Goal: Task Accomplishment & Management: Manage account settings

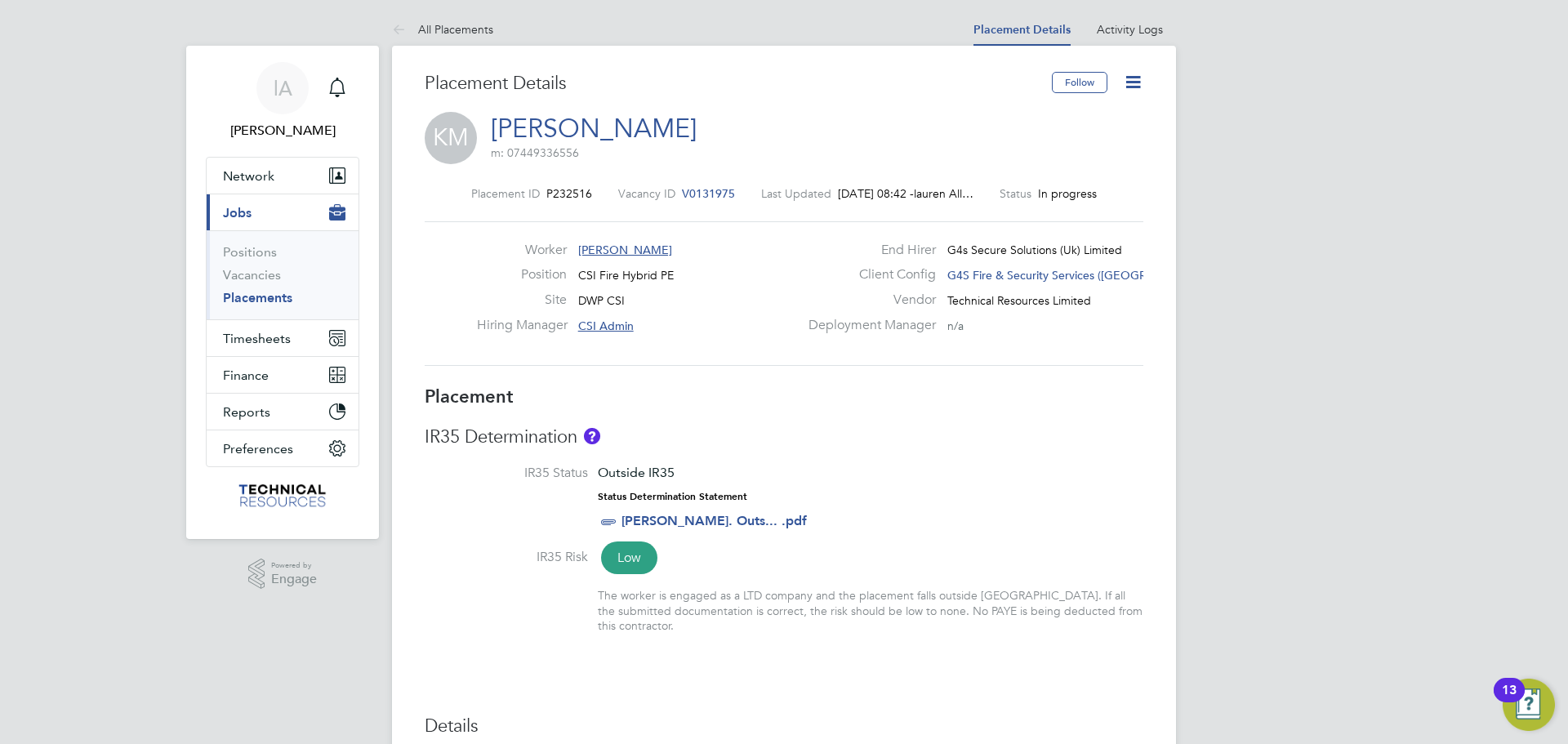
click at [277, 306] on ul "Positions Vacancies Placements" at bounding box center [282, 275] width 152 height 89
click at [274, 297] on link "Placements" at bounding box center [257, 297] width 69 height 16
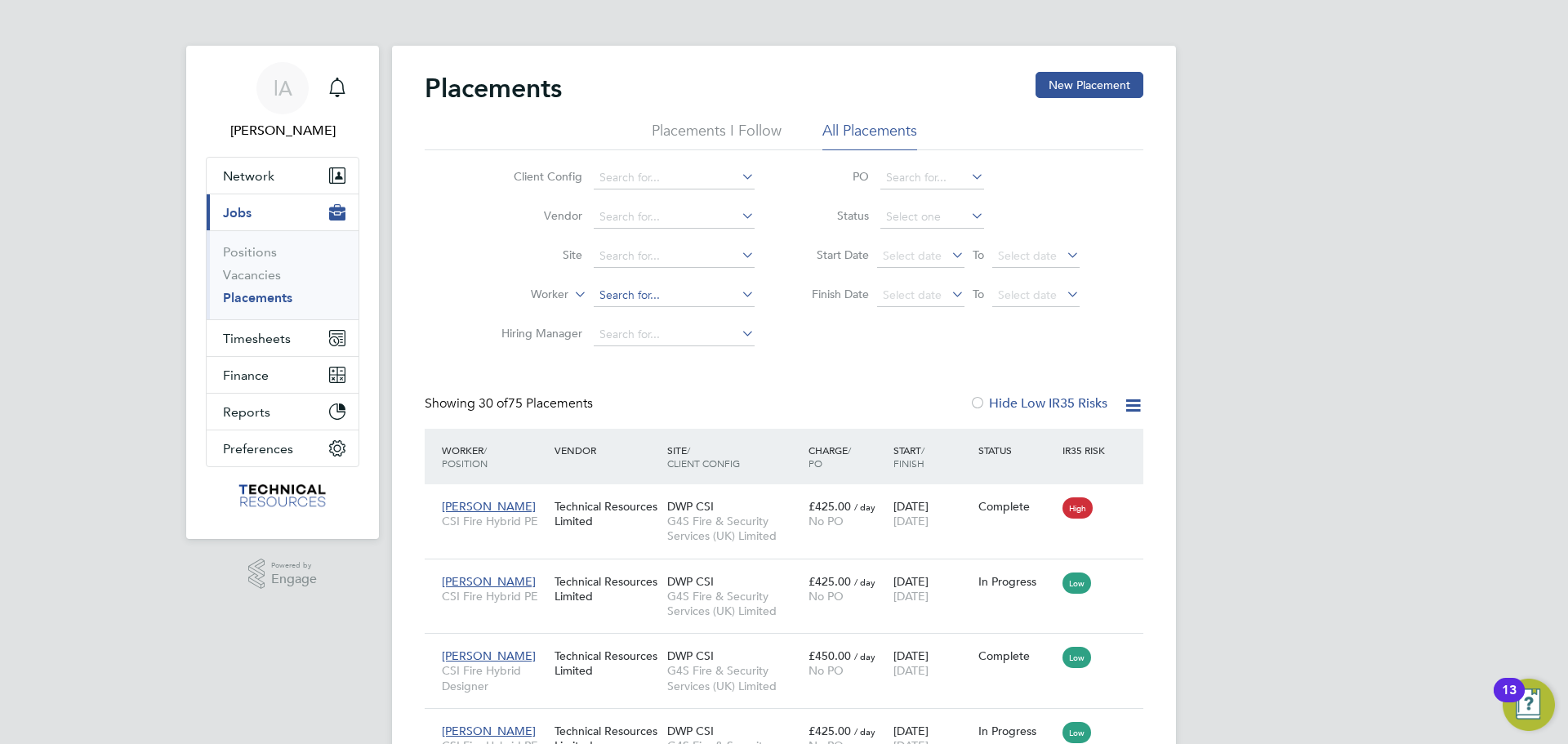
click at [645, 294] on input at bounding box center [674, 295] width 161 height 23
type input "w"
click at [712, 337] on li "[PERSON_NAME]" at bounding box center [693, 341] width 202 height 22
type input "[PERSON_NAME]"
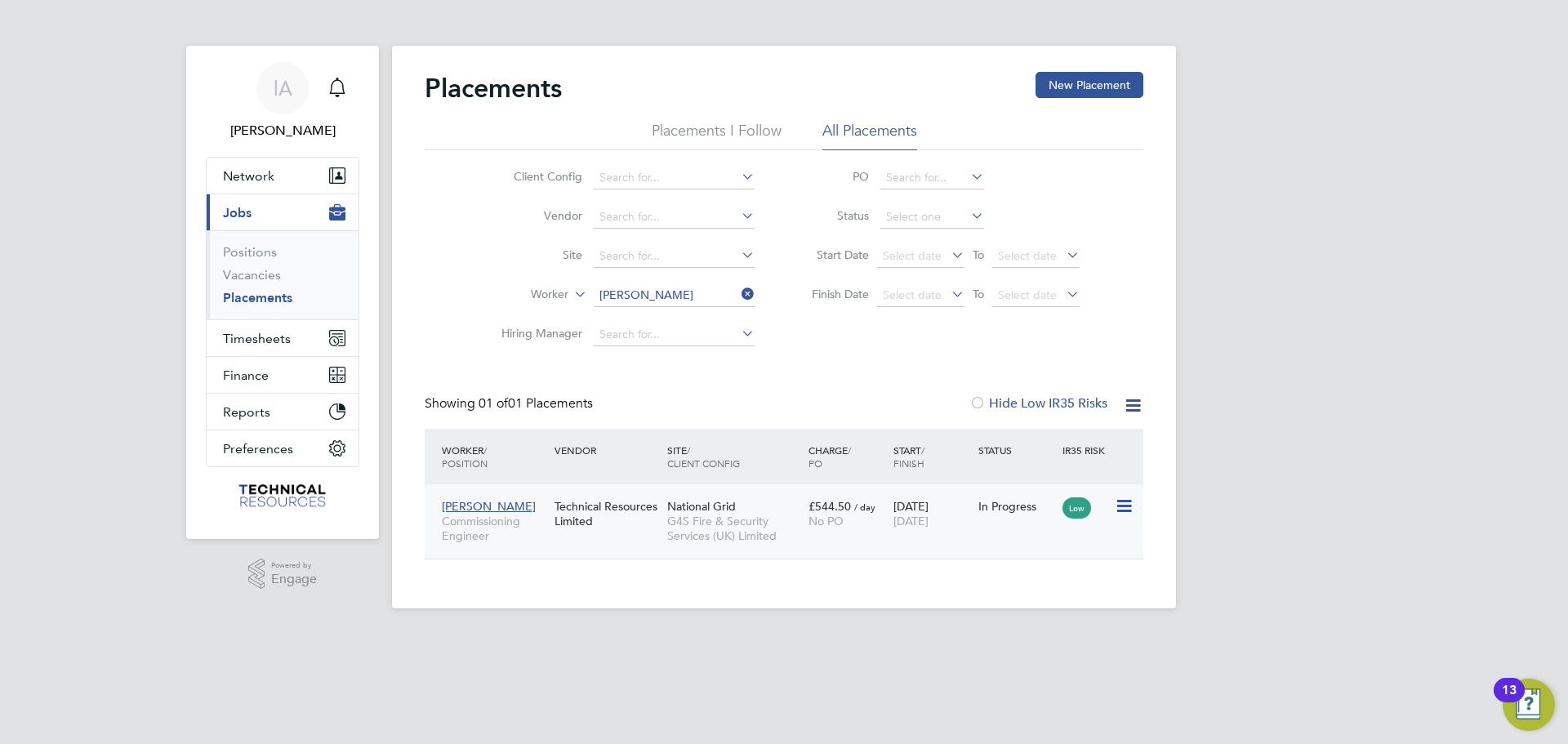
click at [523, 532] on span "Commissioning Engineer" at bounding box center [494, 529] width 104 height 30
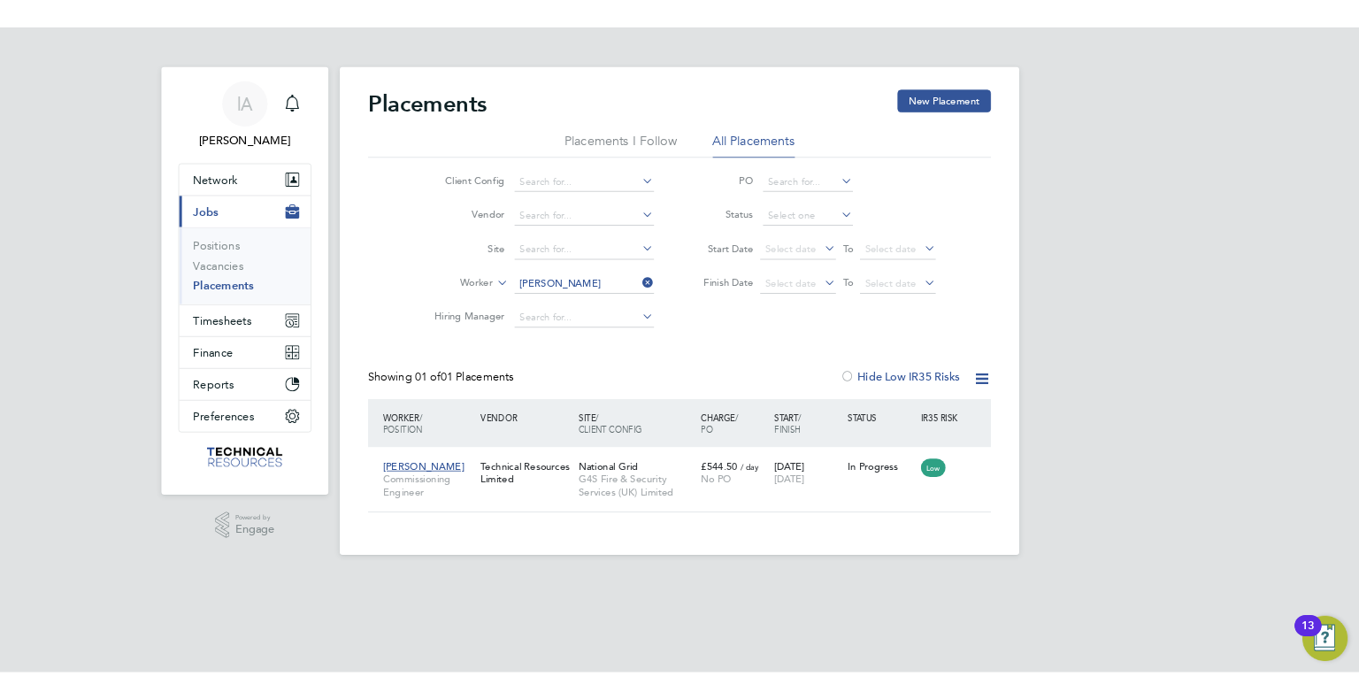
scroll to position [66, 154]
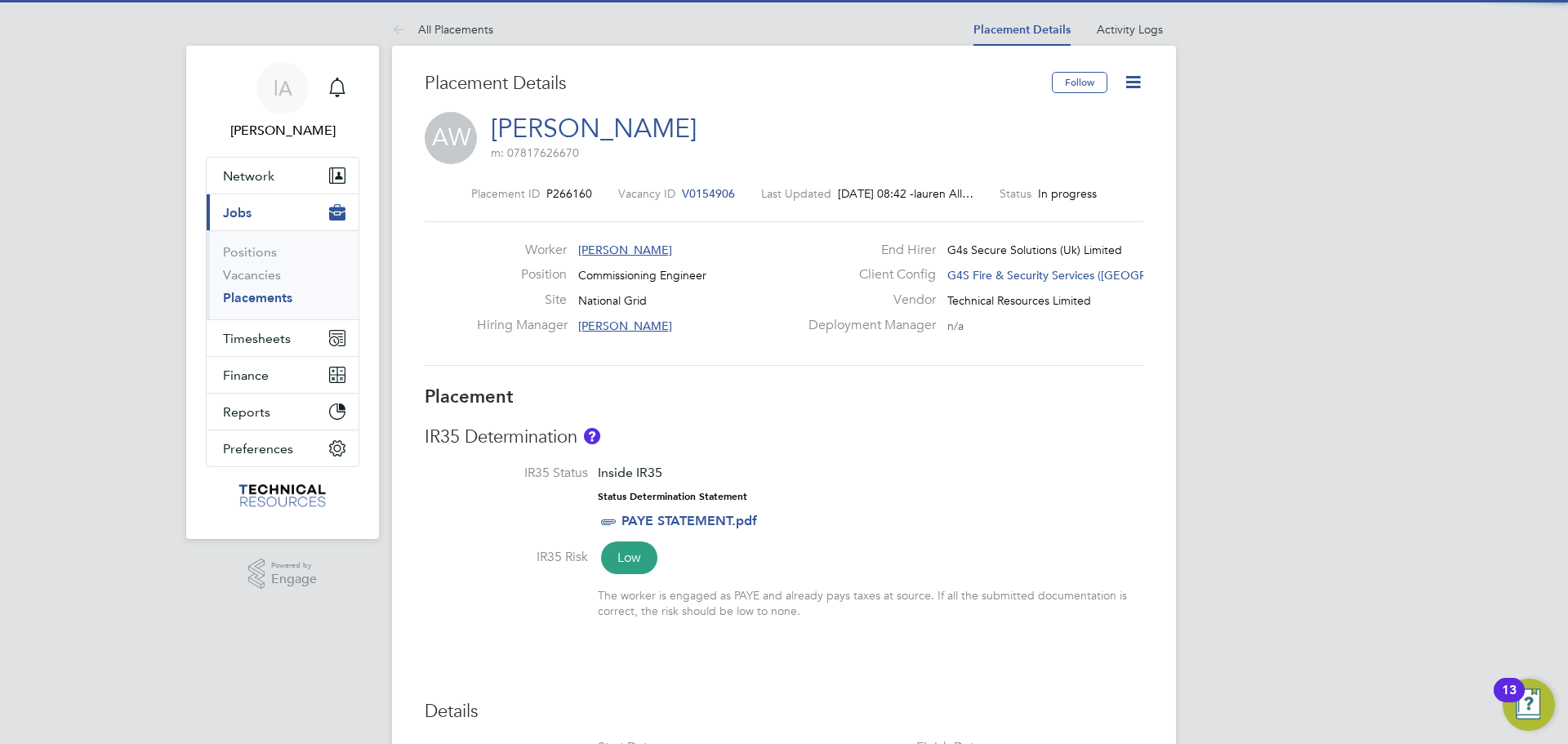
click at [1135, 82] on icon at bounding box center [1133, 82] width 20 height 20
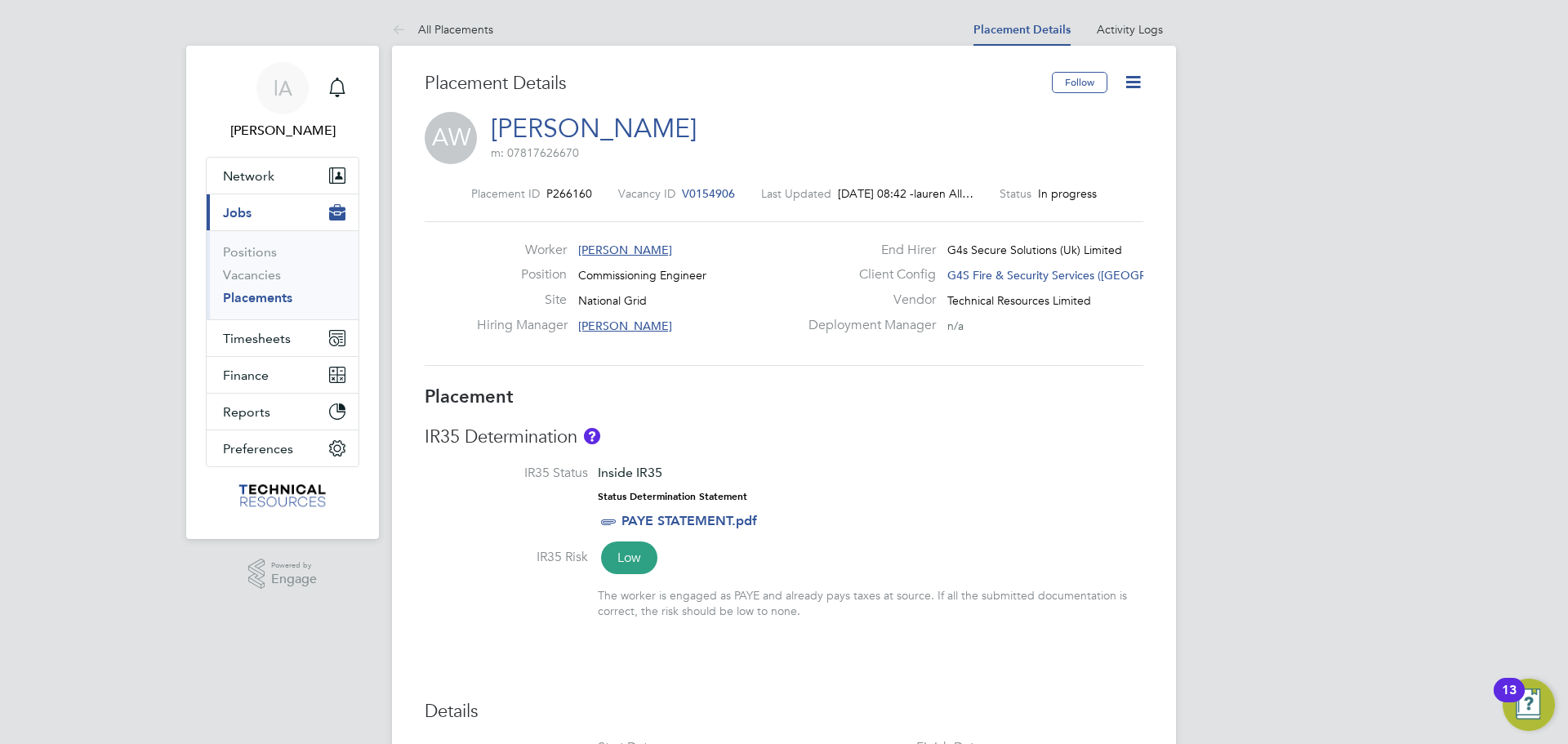
click at [1137, 86] on icon at bounding box center [1133, 82] width 20 height 20
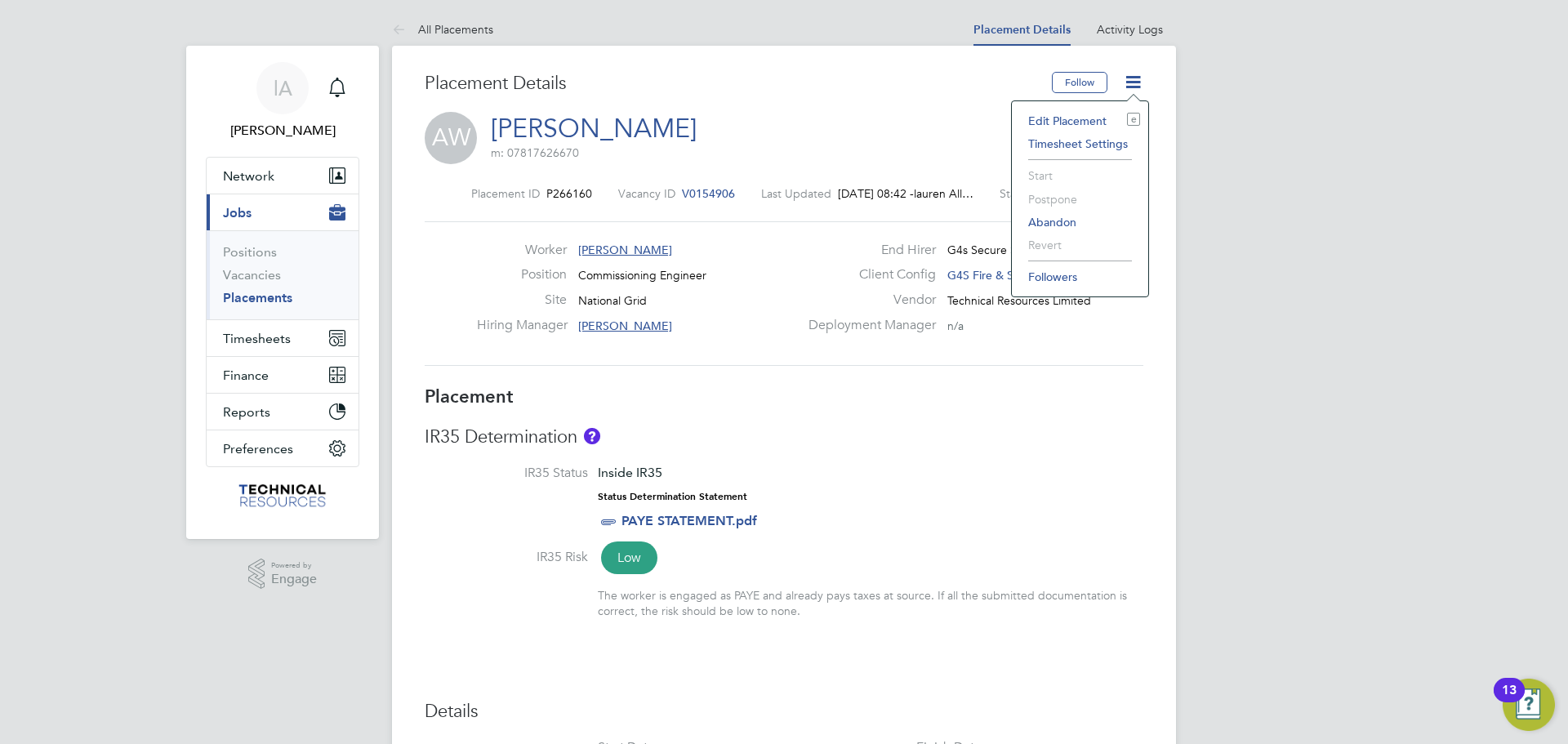
click at [1060, 114] on li "Edit Placement e" at bounding box center [1080, 121] width 120 height 23
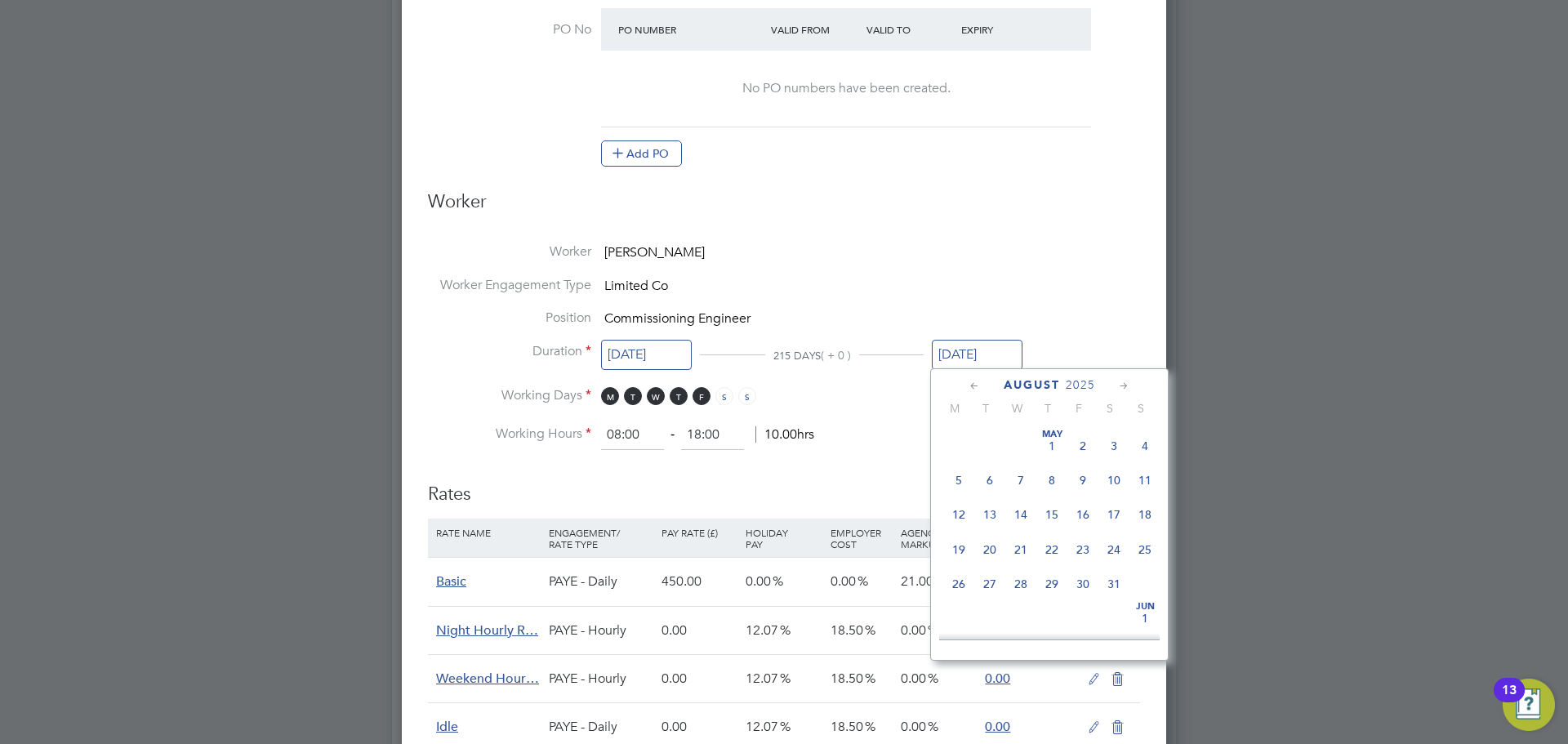
click at [982, 346] on input "[DATE]" at bounding box center [977, 354] width 90 height 30
click at [1083, 585] on span "29" at bounding box center [1083, 570] width 31 height 31
type input "29 Aug 2025"
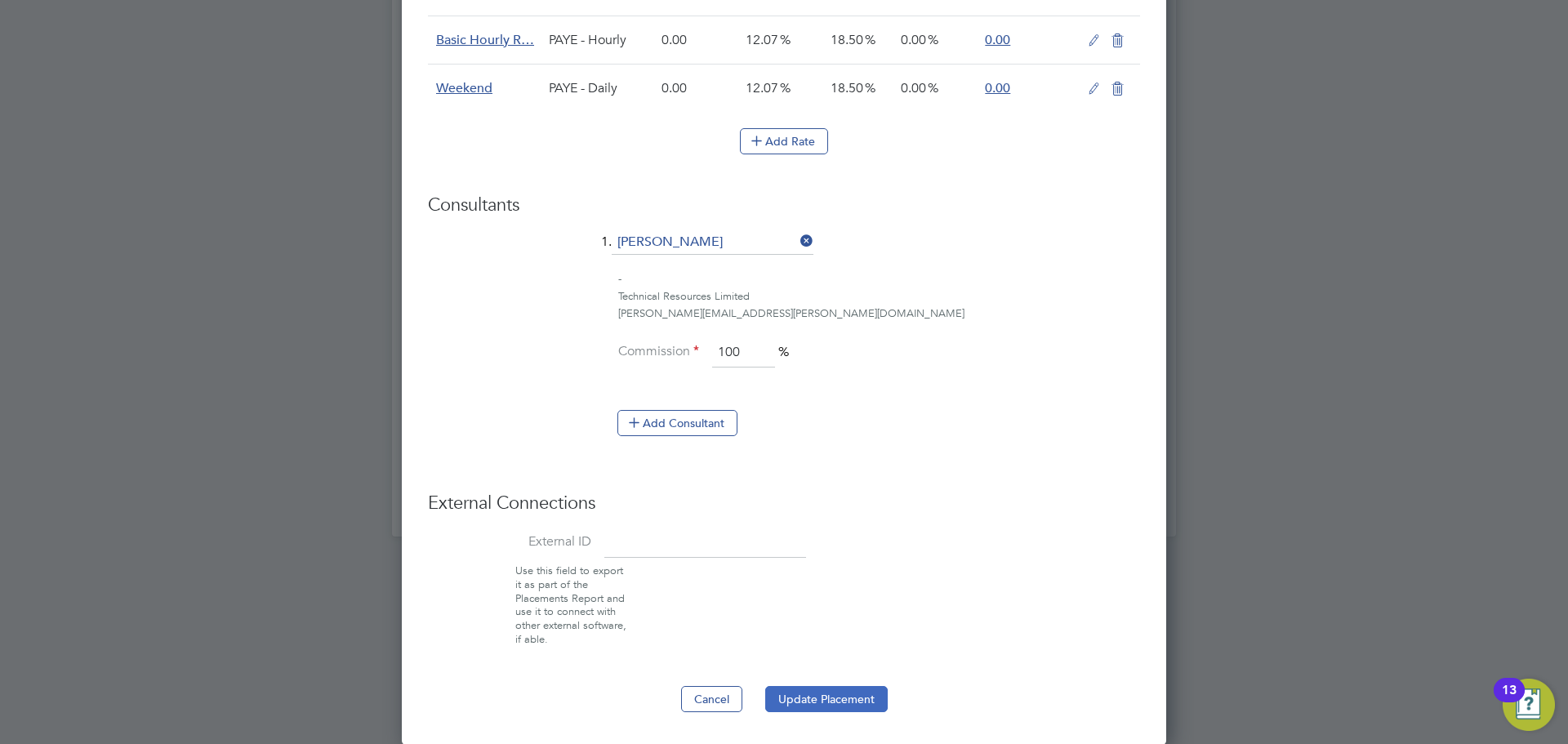
click at [829, 702] on button "Update Placement" at bounding box center [826, 699] width 123 height 26
